Goal: Information Seeking & Learning: Learn about a topic

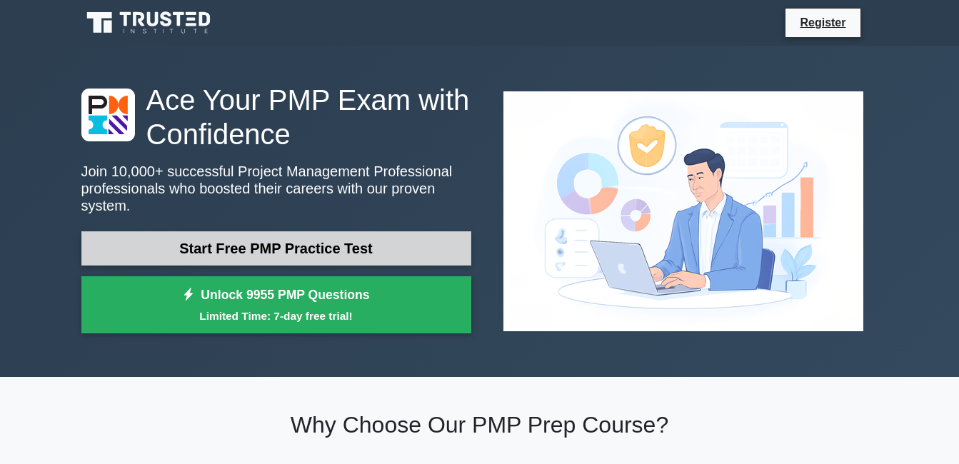
click at [326, 246] on link "Start Free PMP Practice Test" at bounding box center [276, 248] width 390 height 34
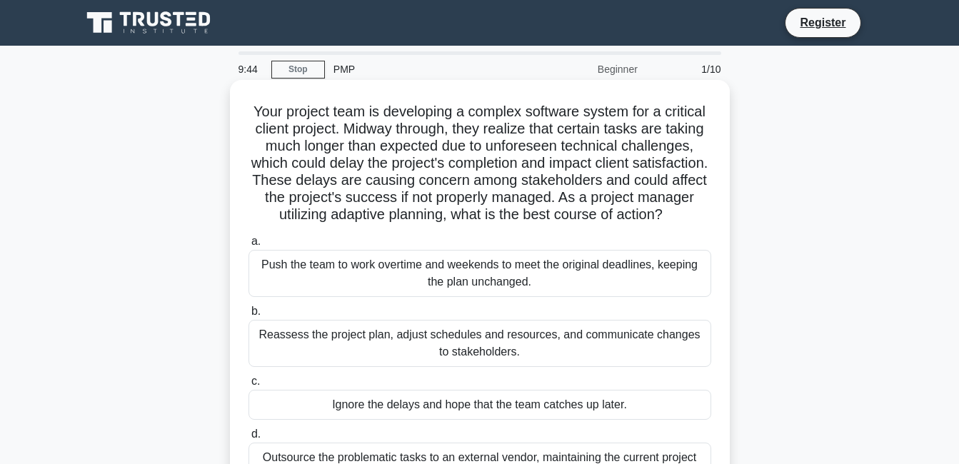
click at [423, 283] on div "Push the team to work overtime and weekends to meet the original deadlines, kee…" at bounding box center [480, 273] width 463 height 47
click at [249, 246] on input "a. Push the team to work overtime and weekends to meet the original deadlines, …" at bounding box center [249, 241] width 0 height 9
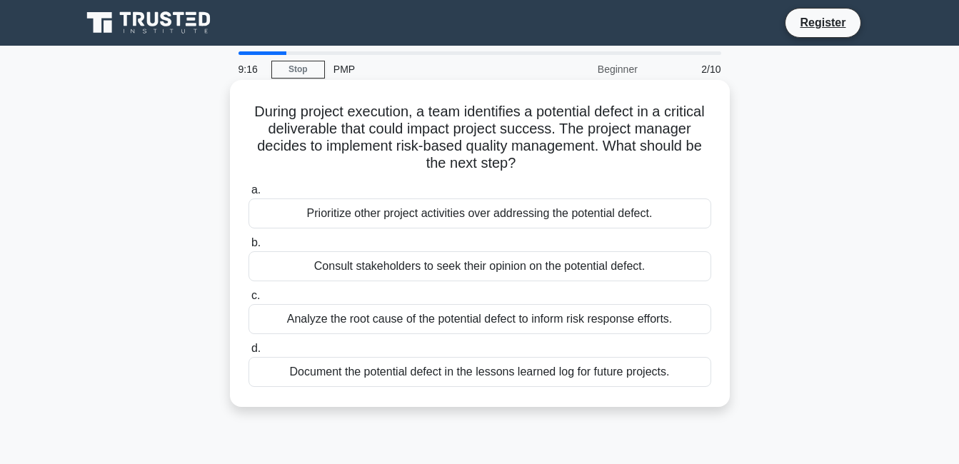
click at [671, 269] on div "Consult stakeholders to seek their opinion on the potential defect." at bounding box center [480, 266] width 463 height 30
click at [249, 248] on input "b. Consult stakeholders to seek their opinion on the potential defect." at bounding box center [249, 243] width 0 height 9
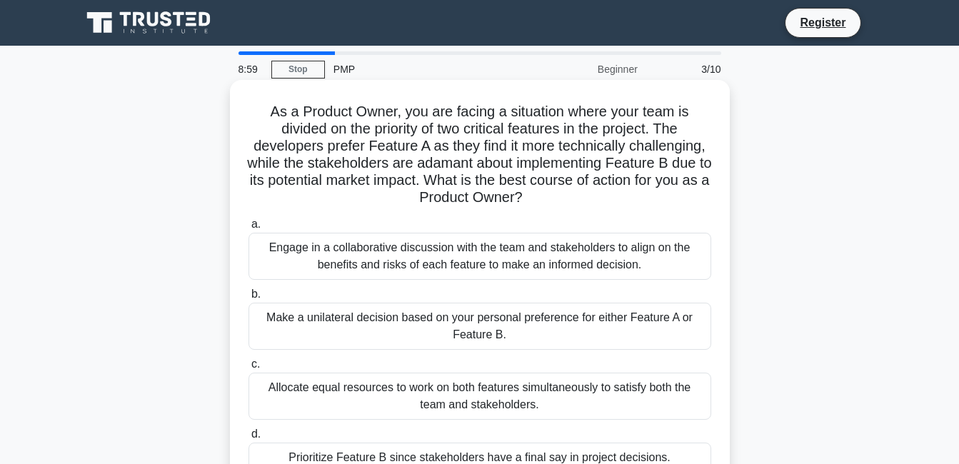
click at [526, 249] on div "Engage in a collaborative discussion with the team and stakeholders to align on…" at bounding box center [480, 256] width 463 height 47
click at [249, 229] on input "a. Engage in a collaborative discussion with the team and stakeholders to align…" at bounding box center [249, 224] width 0 height 9
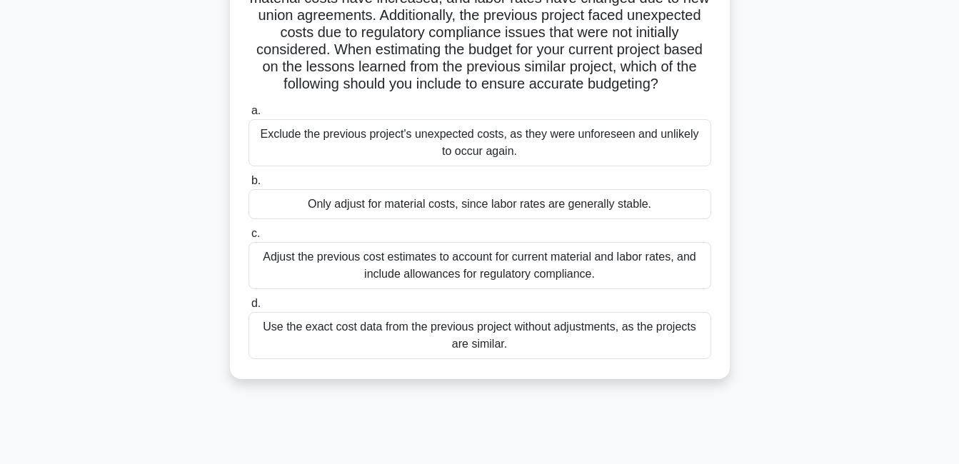
scroll to position [214, 0]
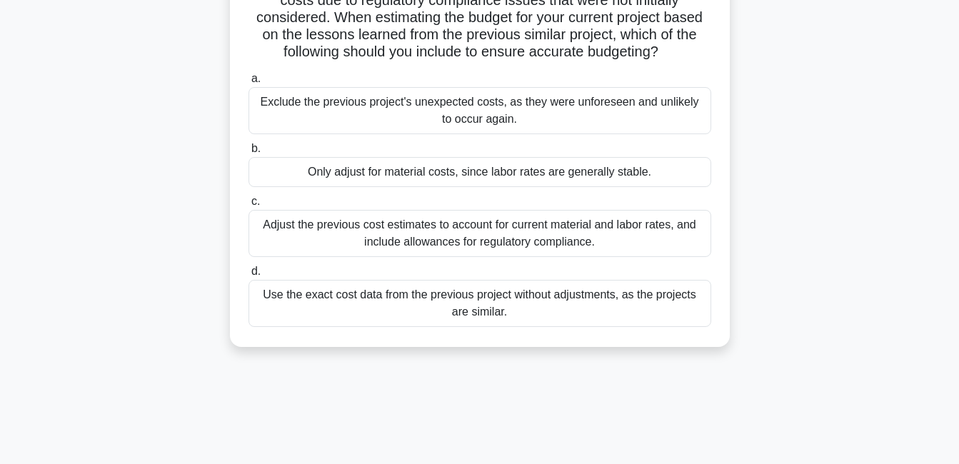
click at [457, 244] on div "Adjust the previous cost estimates to account for current material and labor ra…" at bounding box center [480, 233] width 463 height 47
click at [249, 206] on input "c. Adjust the previous cost estimates to account for current material and labor…" at bounding box center [249, 201] width 0 height 9
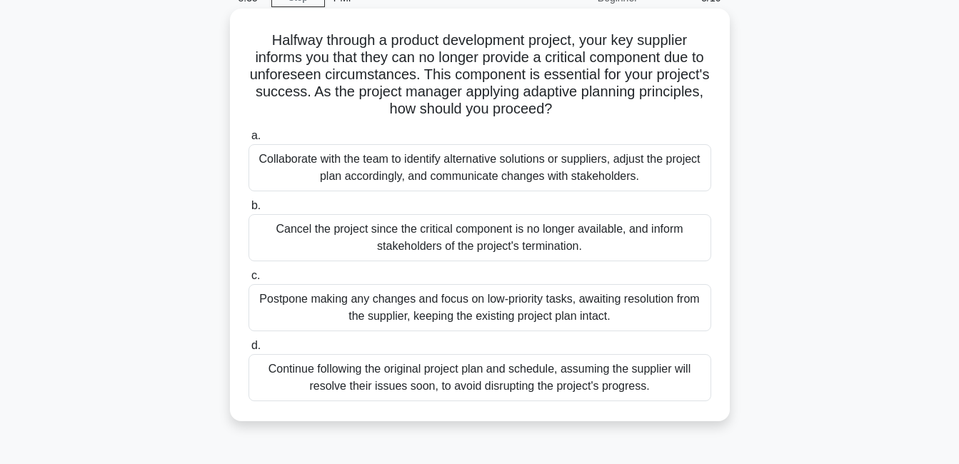
scroll to position [143, 0]
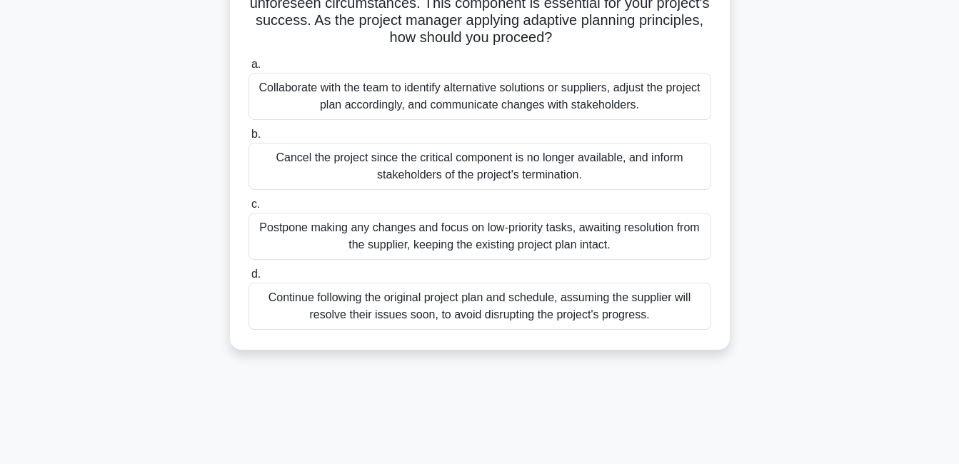
click at [474, 163] on div "Cancel the project since the critical component is no longer available, and inf…" at bounding box center [480, 166] width 463 height 47
click at [249, 139] on input "b. Cancel the project since the critical component is no longer available, and …" at bounding box center [249, 134] width 0 height 9
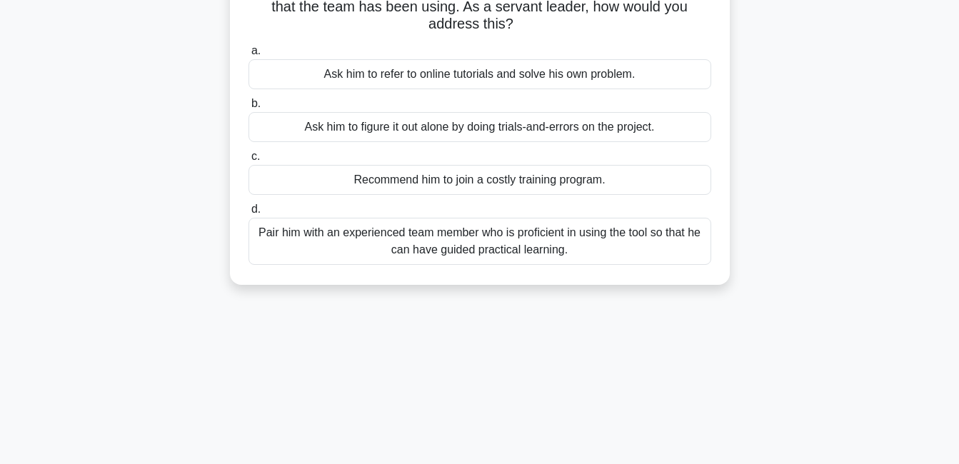
scroll to position [0, 0]
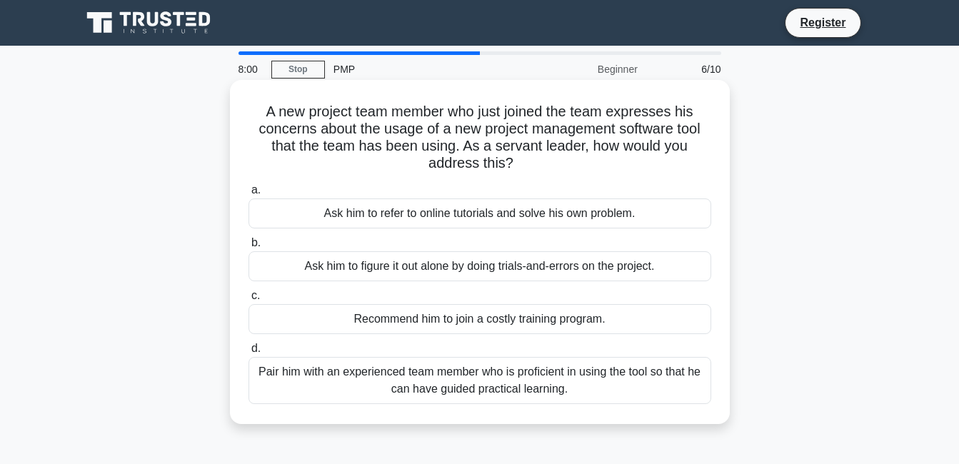
click at [540, 380] on div "Pair him with an experienced team member who is proficient in using the tool so…" at bounding box center [480, 380] width 463 height 47
click at [249, 354] on input "d. Pair him with an experienced team member who is proficient in using the tool…" at bounding box center [249, 348] width 0 height 9
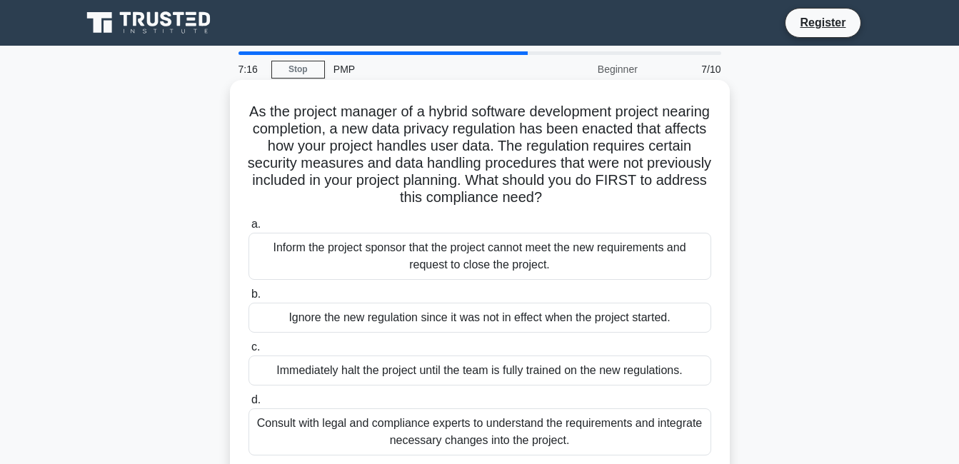
click at [541, 379] on div "Immediately halt the project until the team is fully trained on the new regulat…" at bounding box center [480, 371] width 463 height 30
click at [249, 352] on input "c. Immediately halt the project until the team is fully trained on the new regu…" at bounding box center [249, 347] width 0 height 9
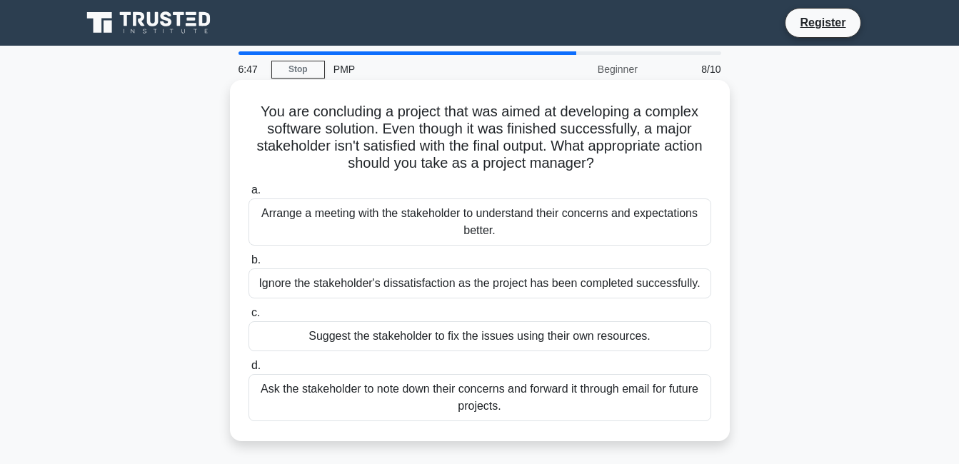
click at [451, 289] on div "Ignore the stakeholder's dissatisfaction as the project has been completed succ…" at bounding box center [480, 284] width 463 height 30
click at [249, 265] on input "b. Ignore the stakeholder's dissatisfaction as the project has been completed s…" at bounding box center [249, 260] width 0 height 9
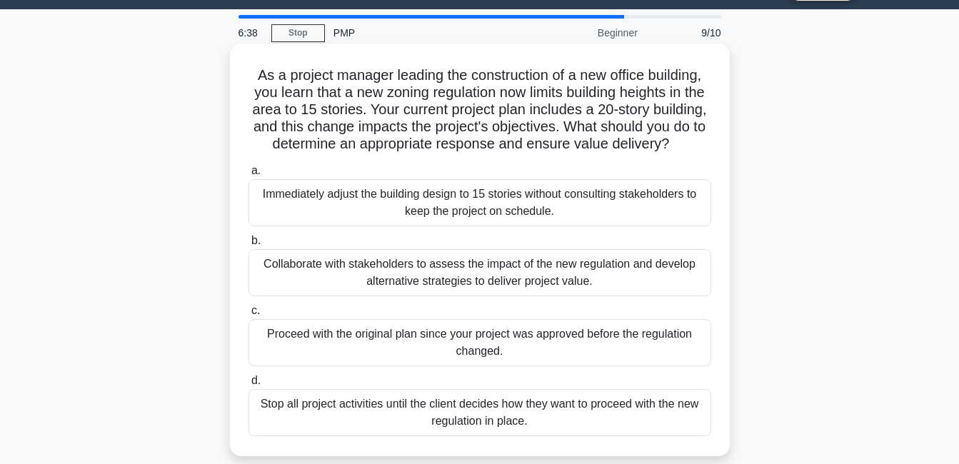
scroll to position [71, 0]
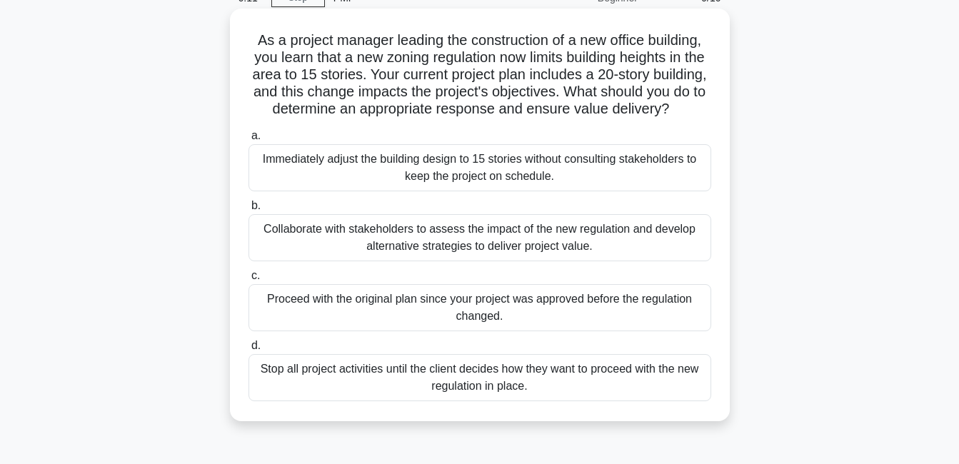
click at [426, 189] on div "Immediately adjust the building design to 15 stories without consulting stakeho…" at bounding box center [480, 167] width 463 height 47
click at [249, 141] on input "a. Immediately adjust the building design to 15 stories without consulting stak…" at bounding box center [249, 135] width 0 height 9
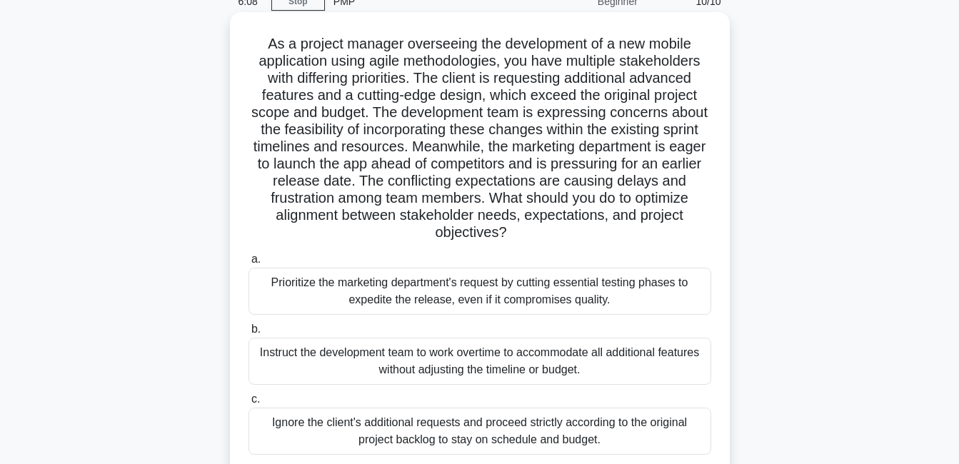
scroll to position [143, 0]
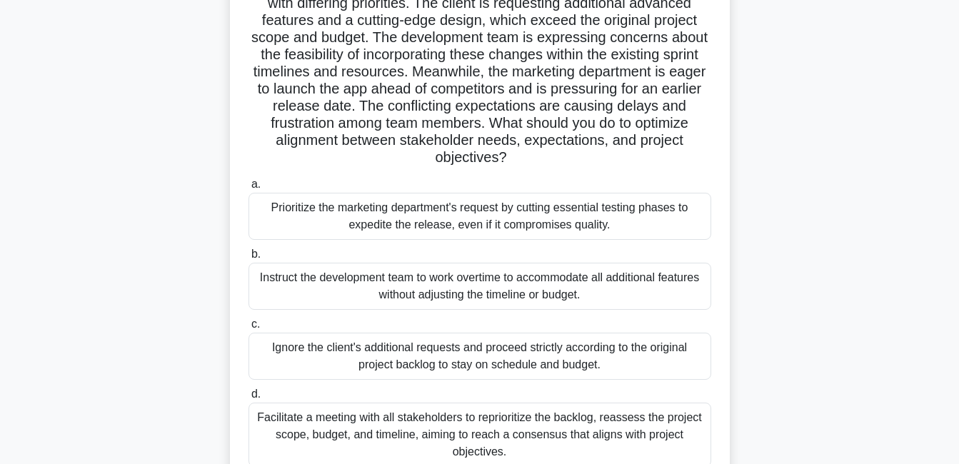
click at [407, 354] on div "Ignore the client's additional requests and proceed strictly according to the o…" at bounding box center [480, 356] width 463 height 47
click at [249, 329] on input "c. Ignore the client's additional requests and proceed strictly according to th…" at bounding box center [249, 324] width 0 height 9
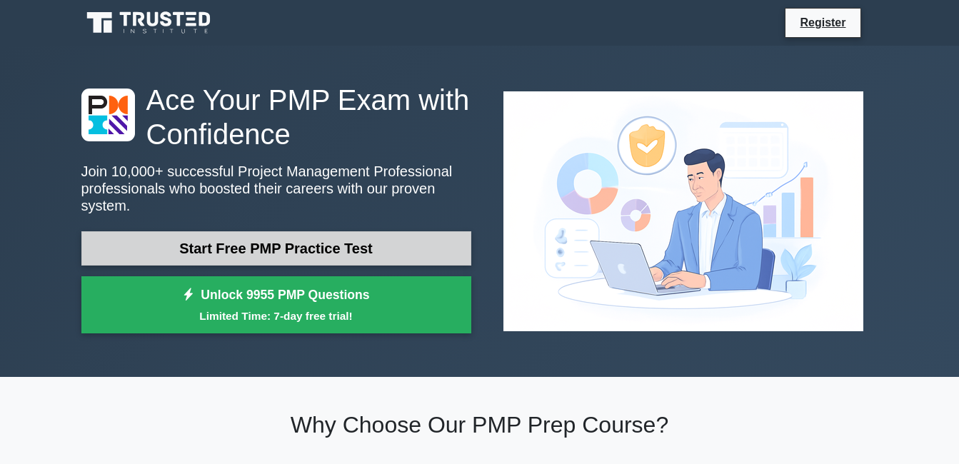
click at [359, 237] on link "Start Free PMP Practice Test" at bounding box center [276, 248] width 390 height 34
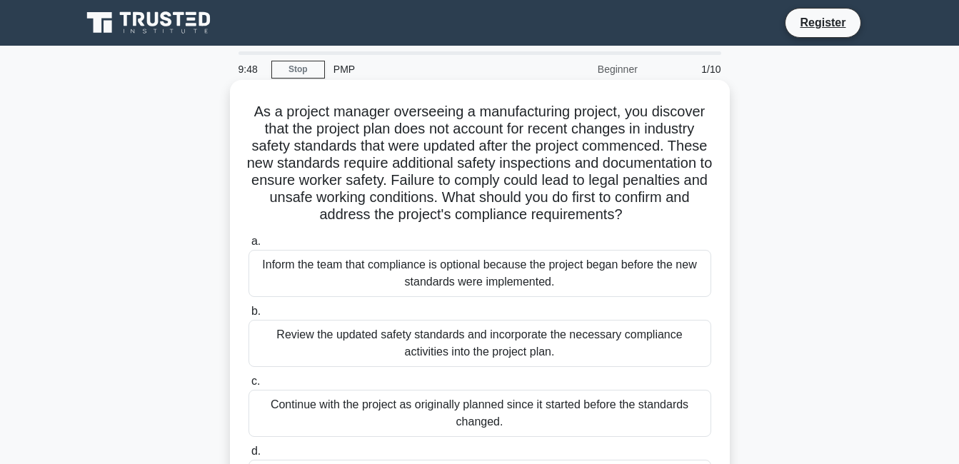
scroll to position [71, 0]
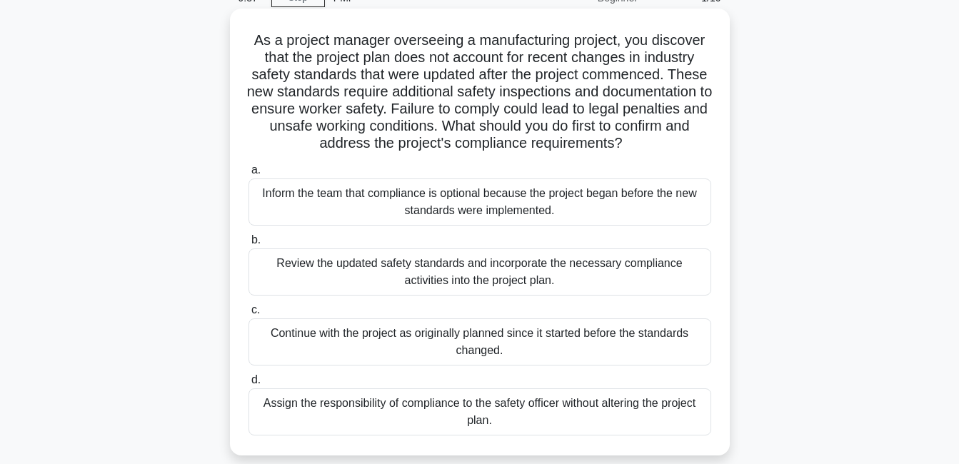
click at [443, 265] on div "Review the updated safety standards and incorporate the necessary compliance ac…" at bounding box center [480, 272] width 463 height 47
click at [249, 245] on input "b. Review the updated safety standards and incorporate the necessary compliance…" at bounding box center [249, 240] width 0 height 9
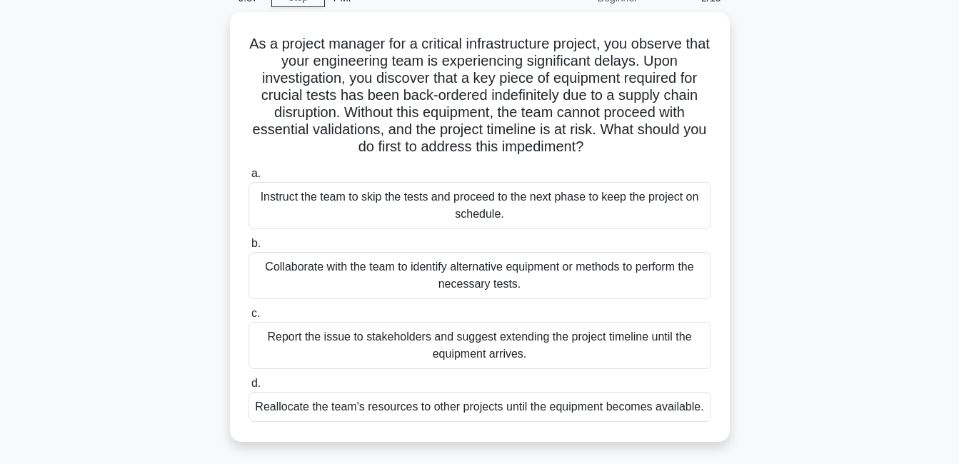
scroll to position [0, 0]
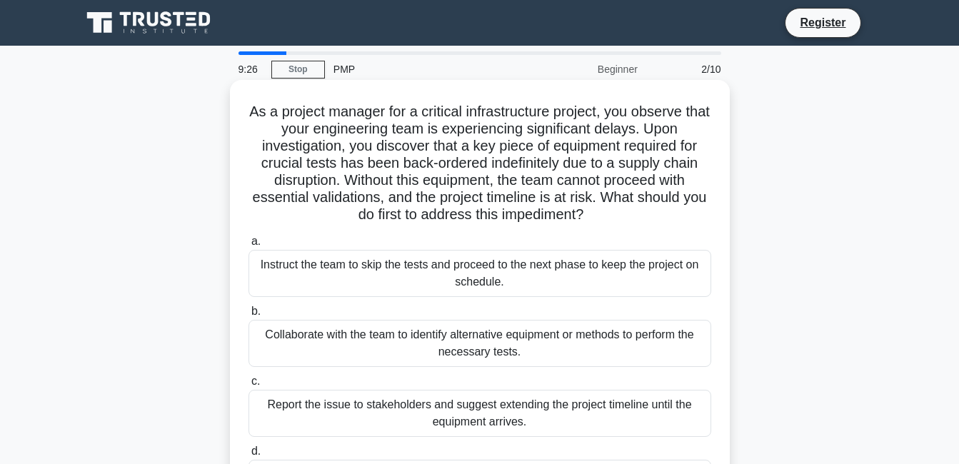
click at [428, 266] on div "Instruct the team to skip the tests and proceed to the next phase to keep the p…" at bounding box center [480, 273] width 463 height 47
click at [249, 246] on input "a. Instruct the team to skip the tests and proceed to the next phase to keep th…" at bounding box center [249, 241] width 0 height 9
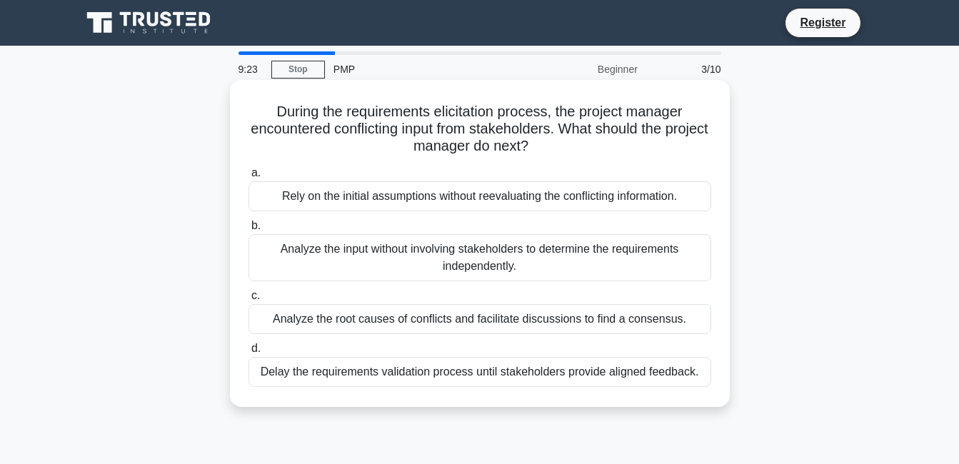
click at [455, 322] on div "Analyze the root causes of conflicts and facilitate discussions to find a conse…" at bounding box center [480, 319] width 463 height 30
click at [249, 301] on input "c. Analyze the root causes of conflicts and facilitate discussions to find a co…" at bounding box center [249, 295] width 0 height 9
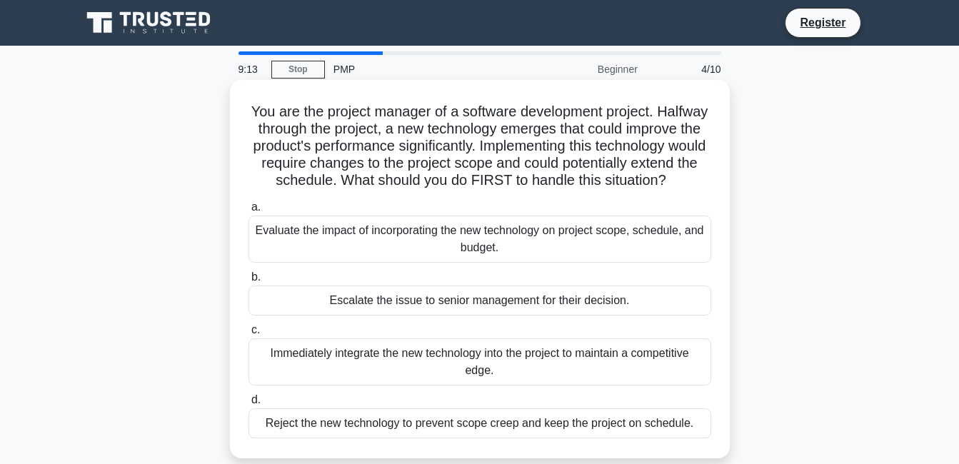
click at [538, 316] on div "Escalate the issue to senior management for their decision." at bounding box center [480, 301] width 463 height 30
click at [249, 282] on input "b. Escalate the issue to senior management for their decision." at bounding box center [249, 277] width 0 height 9
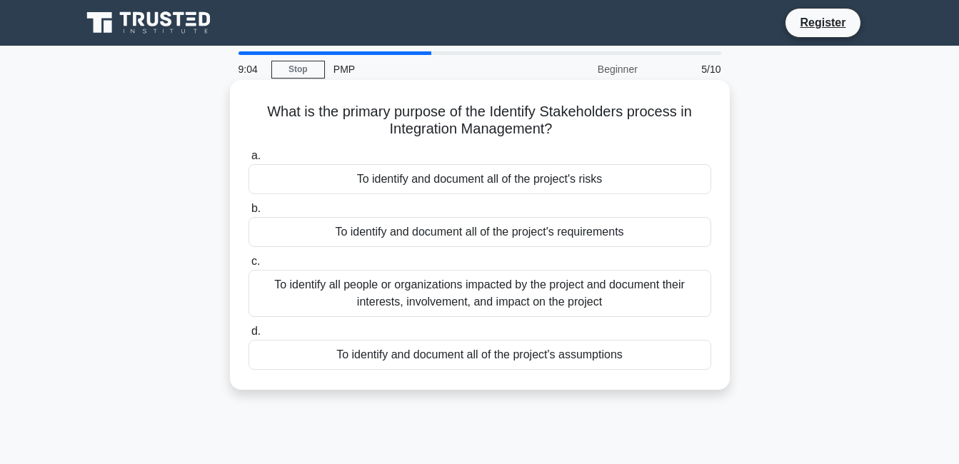
click at [471, 304] on div "To identify all people or organizations impacted by the project and document th…" at bounding box center [480, 293] width 463 height 47
click at [249, 266] on input "c. To identify all people or organizations impacted by the project and document…" at bounding box center [249, 261] width 0 height 9
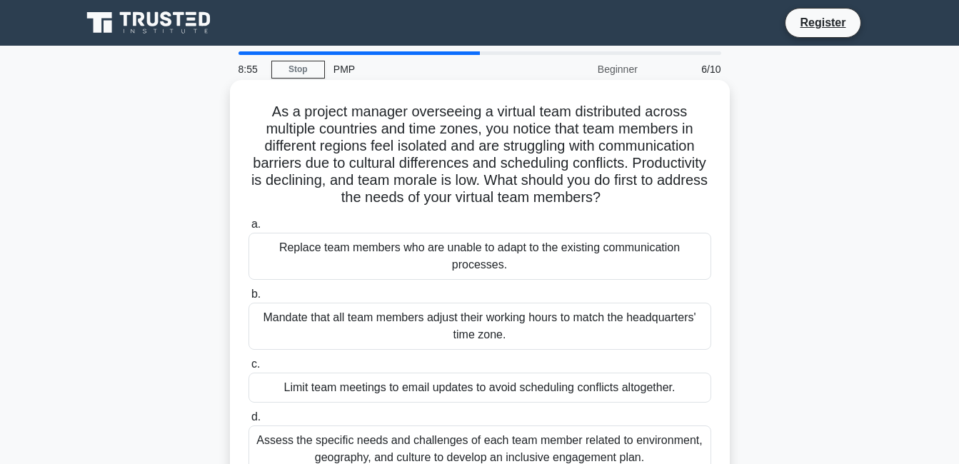
scroll to position [71, 0]
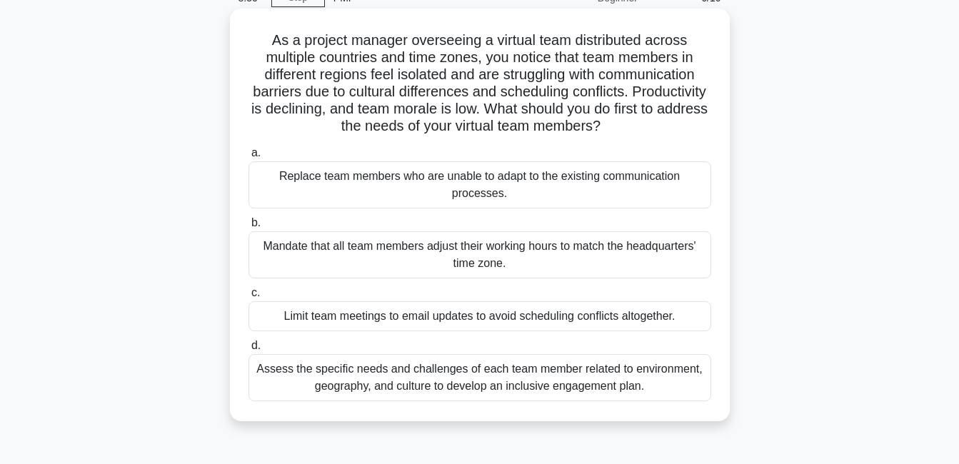
click at [374, 388] on div "Assess the specific needs and challenges of each team member related to environ…" at bounding box center [480, 377] width 463 height 47
click at [249, 351] on input "d. Assess the specific needs and challenges of each team member related to envi…" at bounding box center [249, 345] width 0 height 9
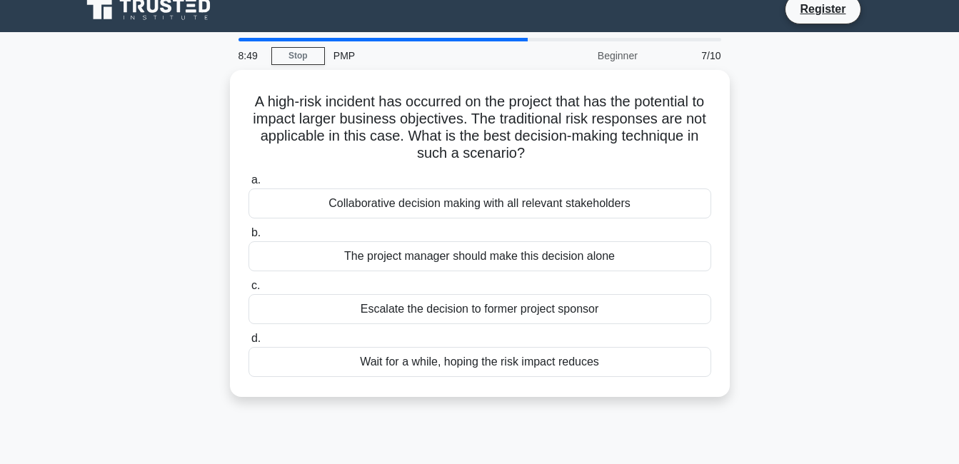
scroll to position [0, 0]
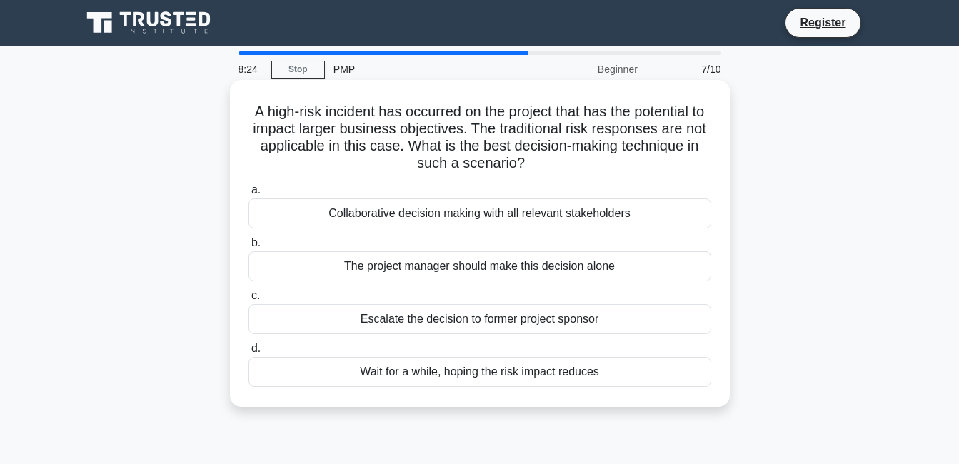
click at [388, 369] on div "Wait for a while, hoping the risk impact reduces" at bounding box center [480, 372] width 463 height 30
click at [249, 354] on input "d. Wait for a while, hoping the risk impact reduces" at bounding box center [249, 348] width 0 height 9
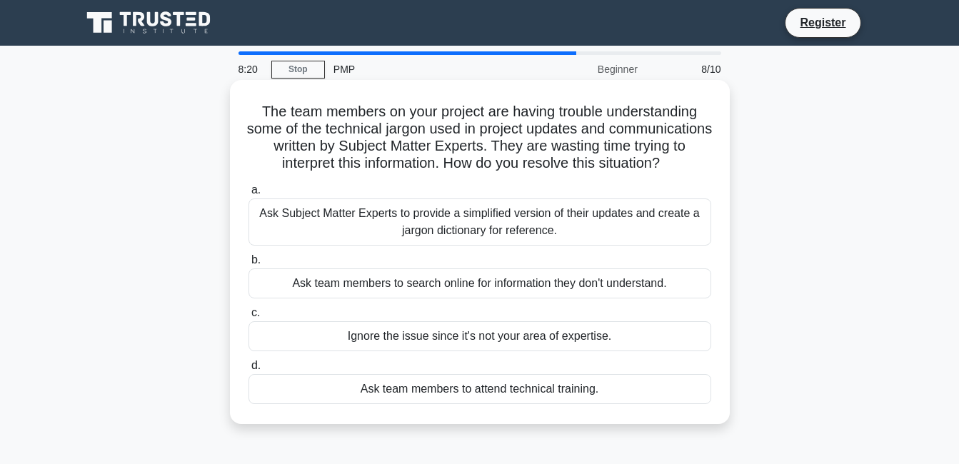
click at [474, 299] on div "Ask team members to search online for information they don't understand." at bounding box center [480, 284] width 463 height 30
click at [249, 265] on input "b. Ask team members to search online for information they don't understand." at bounding box center [249, 260] width 0 height 9
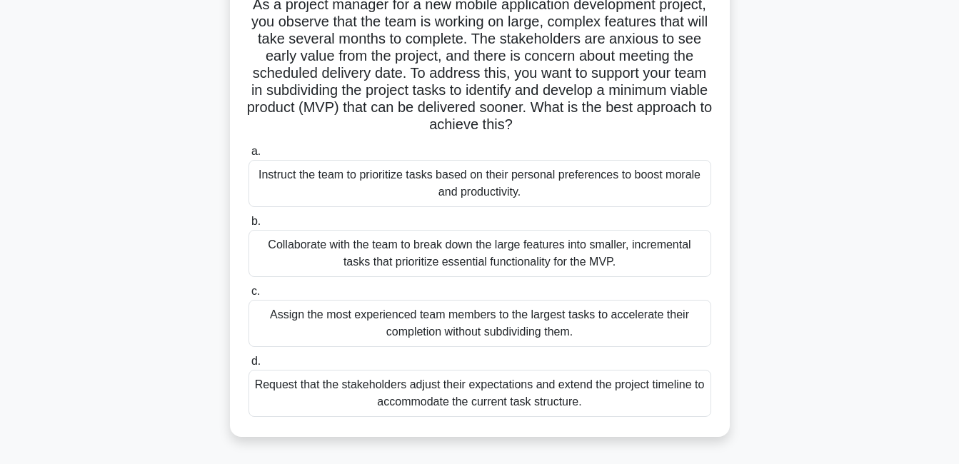
scroll to position [143, 0]
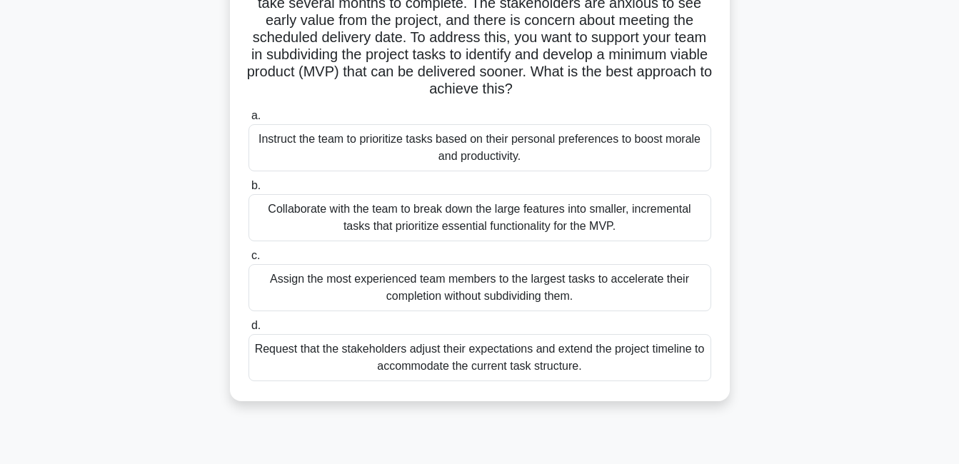
click at [553, 232] on div "Collaborate with the team to break down the large features into smaller, increm…" at bounding box center [480, 217] width 463 height 47
click at [249, 191] on input "b. Collaborate with the team to break down the large features into smaller, inc…" at bounding box center [249, 185] width 0 height 9
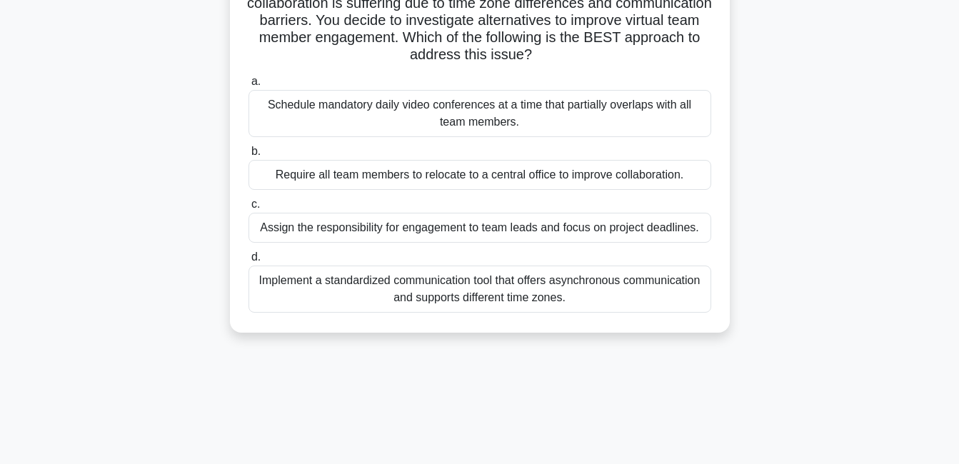
click at [539, 231] on div "Assign the responsibility for engagement to team leads and focus on project dea…" at bounding box center [480, 228] width 463 height 30
click at [249, 209] on input "c. Assign the responsibility for engagement to team leads and focus on project …" at bounding box center [249, 204] width 0 height 9
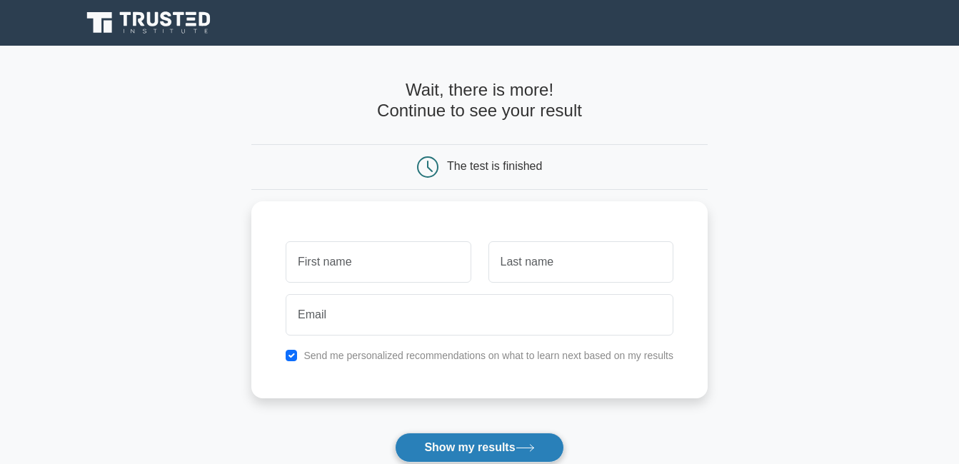
click at [453, 444] on button "Show my results" at bounding box center [479, 448] width 169 height 30
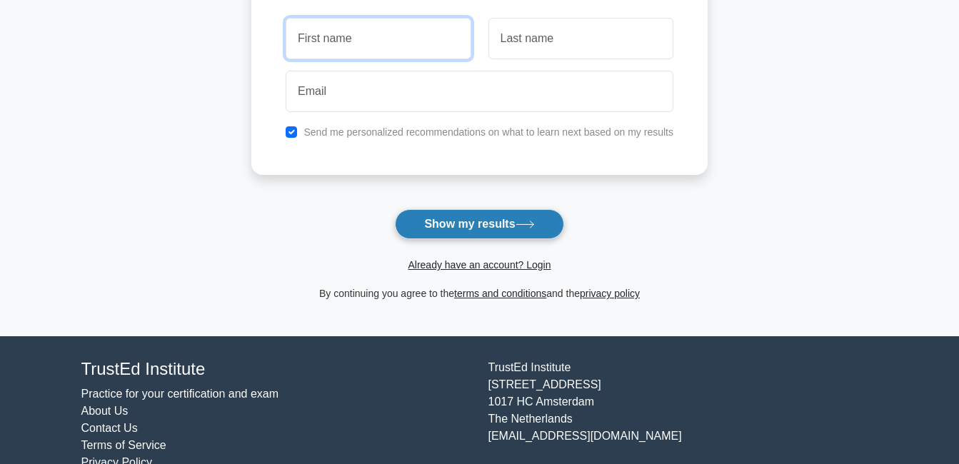
scroll to position [254, 0]
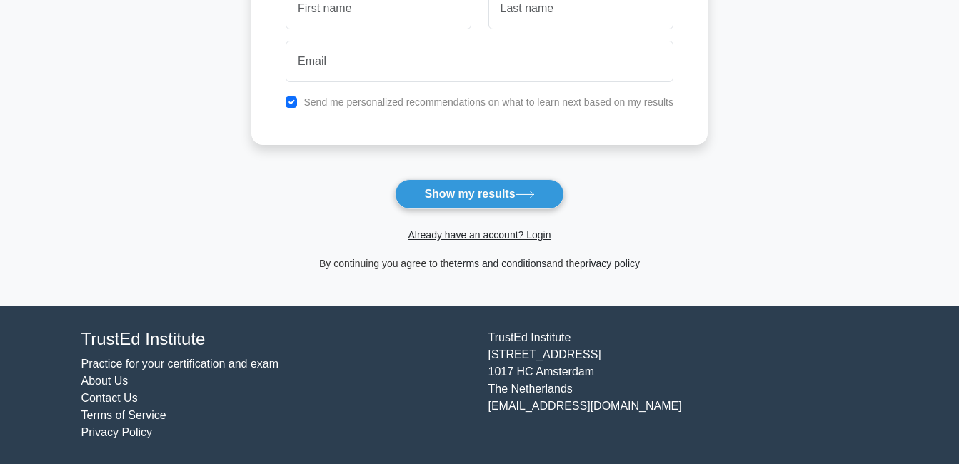
click at [242, 344] on h4 "TrustEd Institute" at bounding box center [276, 339] width 390 height 21
